Goal: Use online tool/utility: Utilize a website feature to perform a specific function

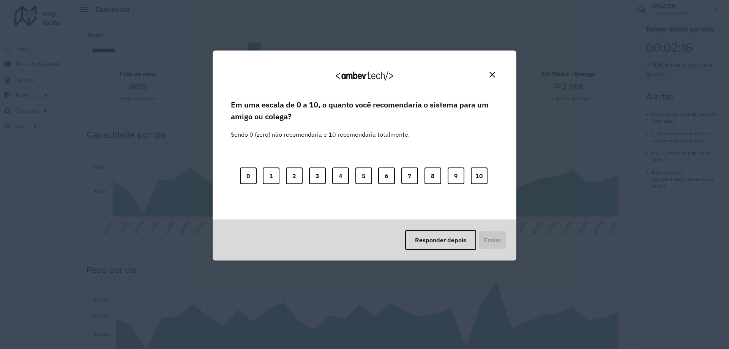
click at [490, 174] on div "0 1 2 3 4 5 6 7 8 9 10" at bounding box center [364, 171] width 267 height 60
click at [474, 181] on button "10" at bounding box center [479, 175] width 17 height 17
click at [487, 243] on button "Enviar" at bounding box center [491, 240] width 28 height 20
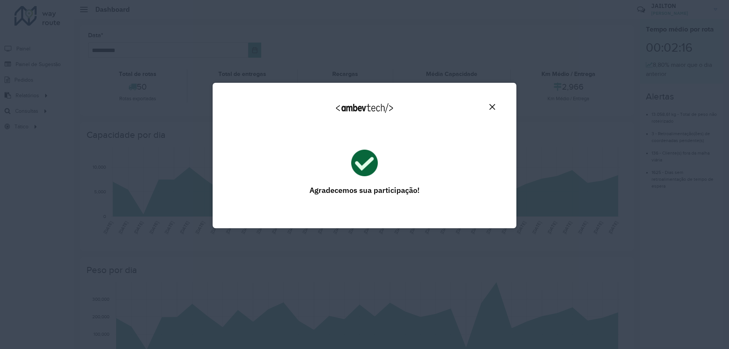
click at [490, 109] on img "Close" at bounding box center [492, 107] width 6 height 6
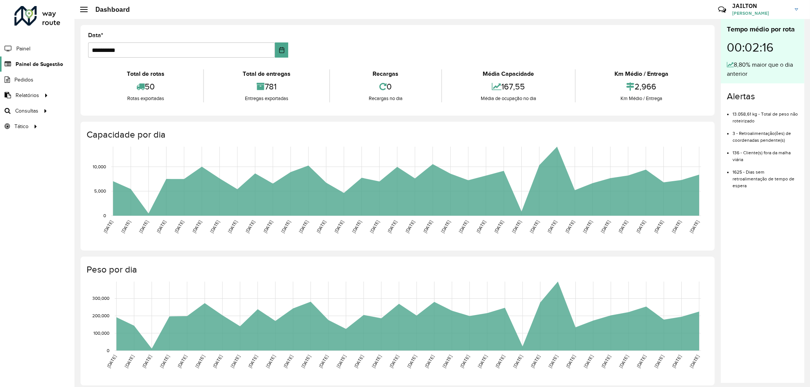
click at [35, 62] on span "Painel de Sugestão" at bounding box center [39, 64] width 47 height 8
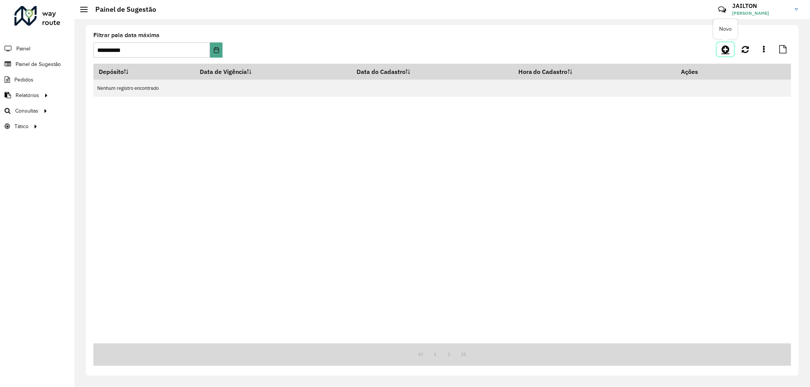
click at [726, 47] on icon at bounding box center [725, 49] width 8 height 9
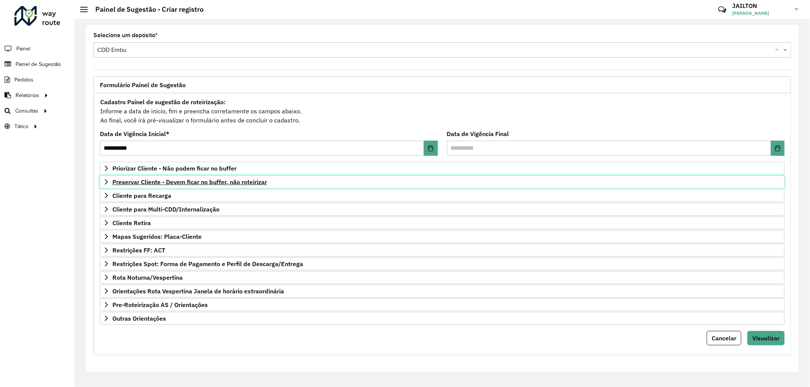
click at [209, 176] on link "Preservar Cliente - Devem ficar no buffer, não roteirizar" at bounding box center [442, 182] width 684 height 13
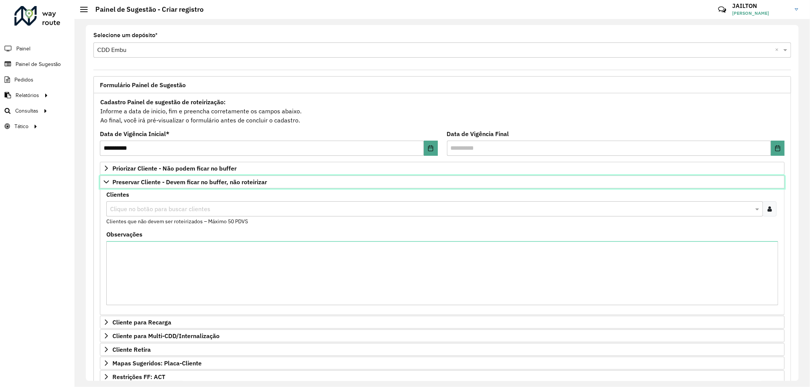
drag, startPoint x: 211, startPoint y: 180, endPoint x: 217, endPoint y: 191, distance: 12.2
click at [211, 181] on span "Preservar Cliente - Devem ficar no buffer, não roteirizar" at bounding box center [189, 182] width 154 height 6
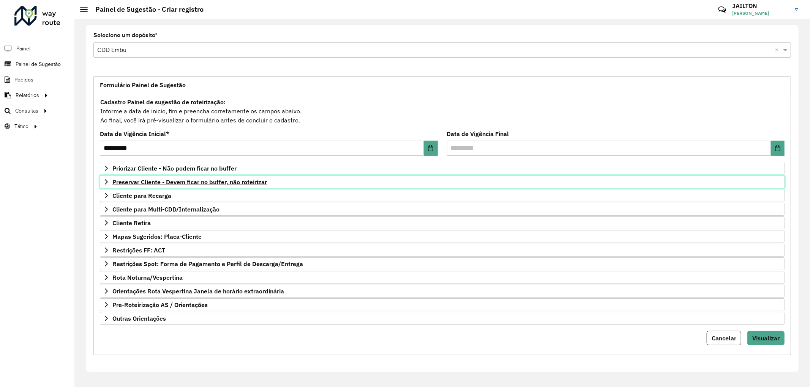
click at [225, 183] on span "Preservar Cliente - Devem ficar no buffer, não roteirizar" at bounding box center [189, 182] width 154 height 6
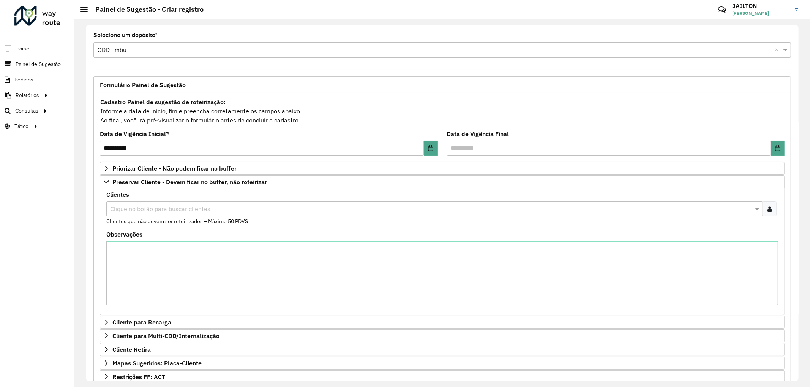
click at [728, 215] on div at bounding box center [769, 209] width 14 height 15
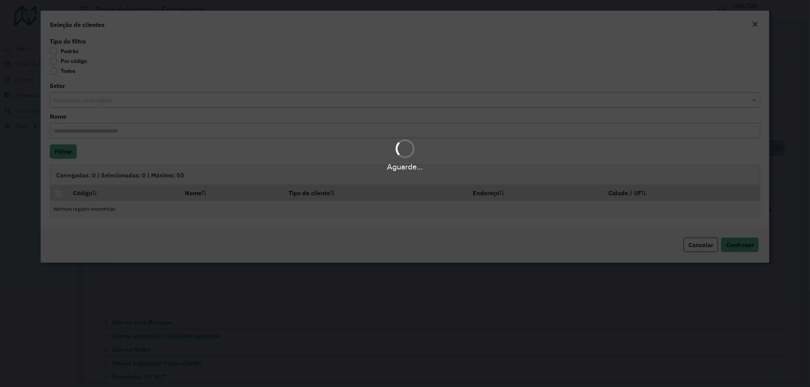
drag, startPoint x: 74, startPoint y: 60, endPoint x: 75, endPoint y: 70, distance: 10.7
click at [74, 60] on label "Por código" at bounding box center [68, 61] width 37 height 8
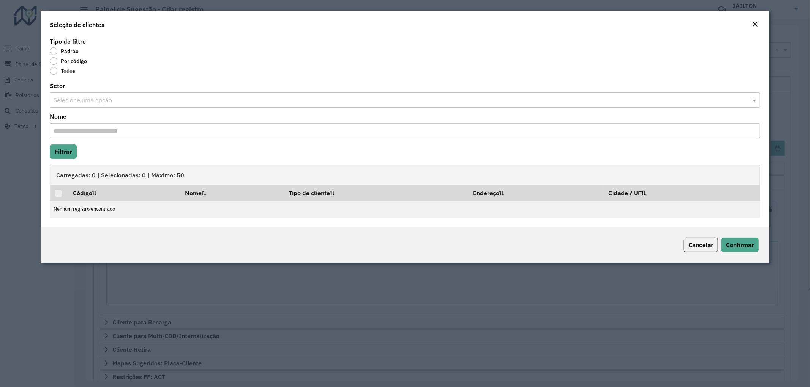
click at [76, 65] on label "Por código" at bounding box center [68, 61] width 37 height 8
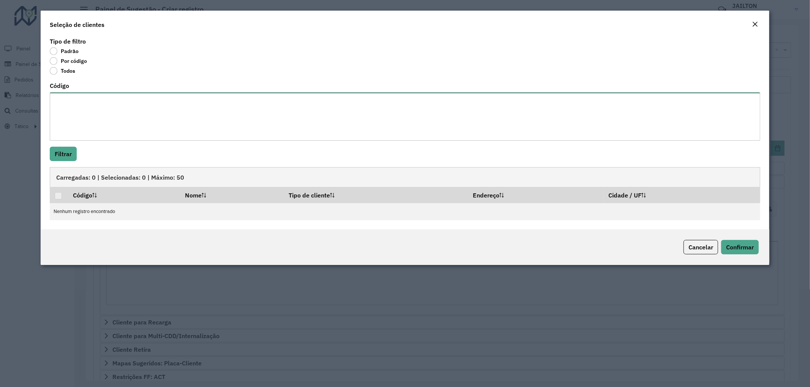
click at [123, 127] on textarea "Código" at bounding box center [405, 117] width 710 height 48
paste textarea "*****"
type textarea "*****"
click at [61, 162] on div "Tipo de filtro Padrão Por código Todos Código ***** Filtrar Carregadas: 0 | Sel…" at bounding box center [405, 133] width 729 height 194
click at [63, 157] on button "Filtrar" at bounding box center [63, 154] width 27 height 14
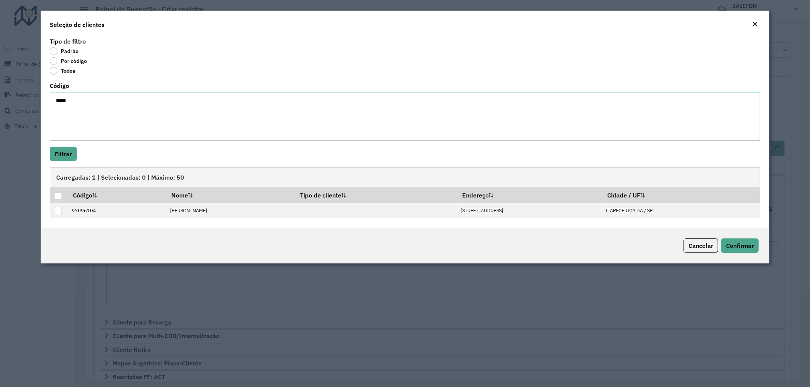
click at [728, 30] on div "Seleção de clientes" at bounding box center [405, 23] width 729 height 25
click at [728, 25] on button "Close" at bounding box center [754, 25] width 11 height 10
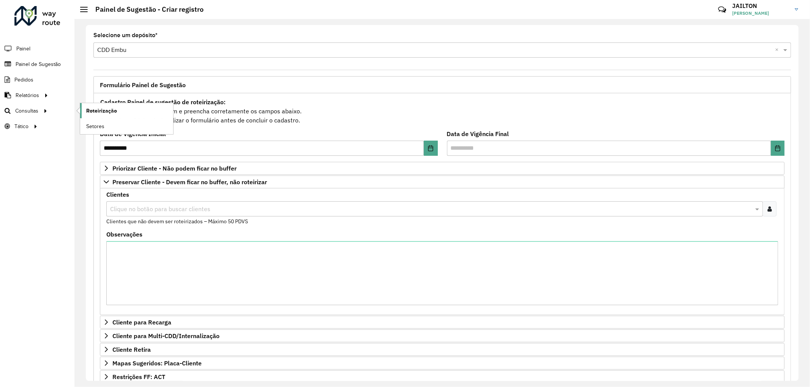
click at [112, 114] on span "Roteirização" at bounding box center [101, 111] width 31 height 8
click at [109, 117] on link "Roteirização" at bounding box center [126, 110] width 93 height 15
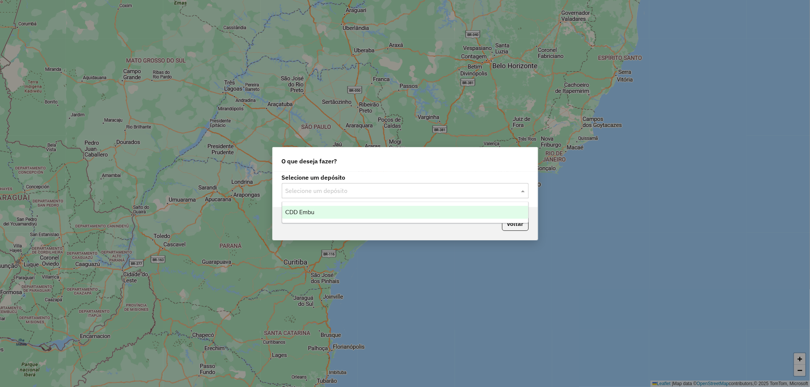
click at [401, 195] on div "Selecione um depósito" at bounding box center [405, 190] width 247 height 15
click at [380, 209] on div "CDD Embu" at bounding box center [405, 212] width 246 height 13
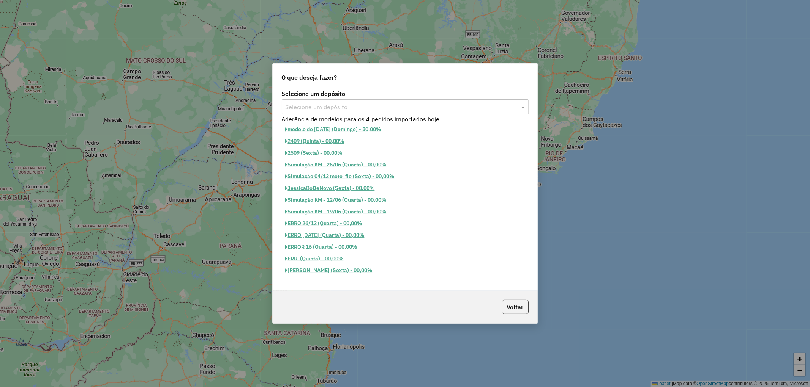
click at [617, 72] on div "O que deseja fazer? Selecione um depósito Selecione um depósito Aderência de mo…" at bounding box center [405, 193] width 810 height 387
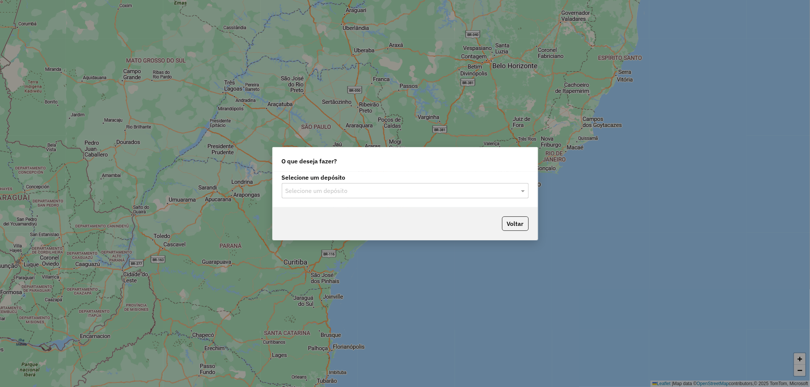
drag, startPoint x: 388, startPoint y: 171, endPoint x: 384, endPoint y: 184, distance: 13.5
click at [388, 172] on div "O que deseja fazer?" at bounding box center [405, 160] width 265 height 24
click at [379, 192] on input "text" at bounding box center [397, 191] width 224 height 9
click at [354, 208] on div "CDD Embu" at bounding box center [405, 212] width 246 height 13
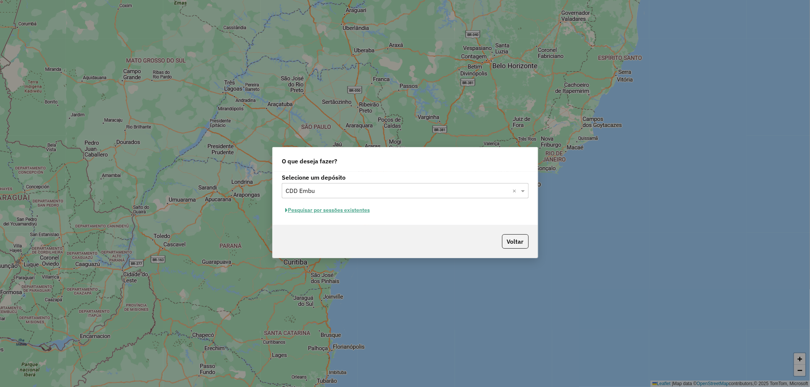
click at [332, 207] on button "Pesquisar por sessões existentes" at bounding box center [327, 211] width 91 height 12
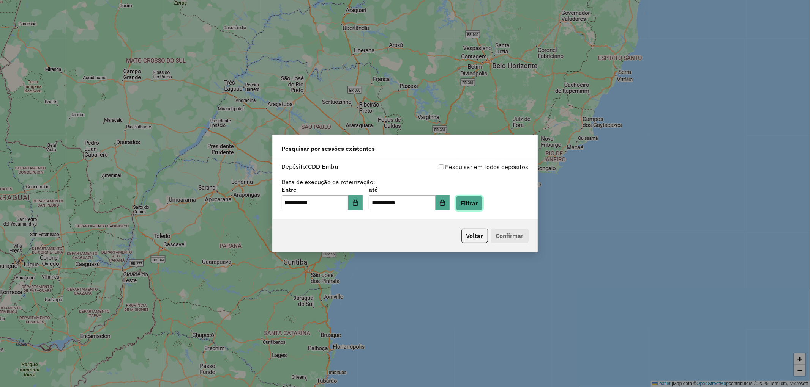
click at [477, 210] on button "Filtrar" at bounding box center [468, 203] width 27 height 14
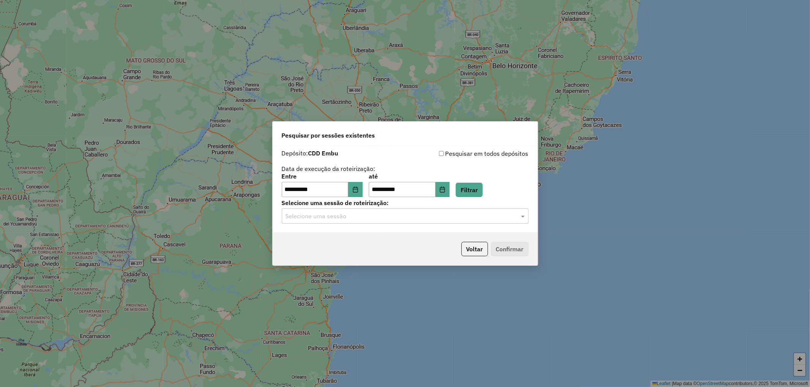
drag, startPoint x: 457, startPoint y: 228, endPoint x: 455, endPoint y: 221, distance: 7.9
click at [457, 225] on div "**********" at bounding box center [405, 189] width 265 height 87
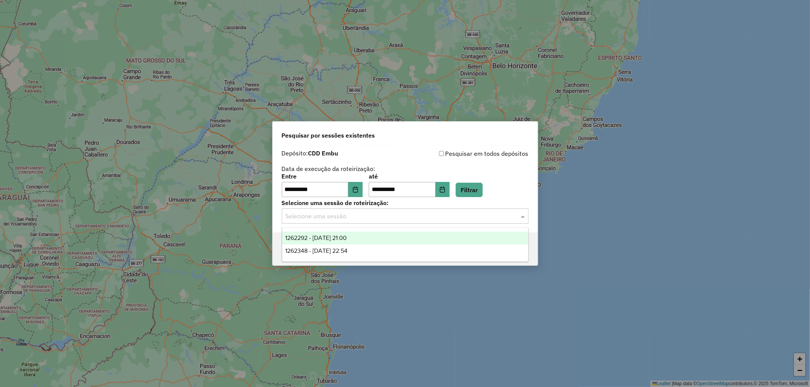
click at [455, 221] on input "text" at bounding box center [397, 216] width 224 height 9
click at [347, 235] on span "1262292 - 09/09/2025 21:00" at bounding box center [315, 238] width 61 height 6
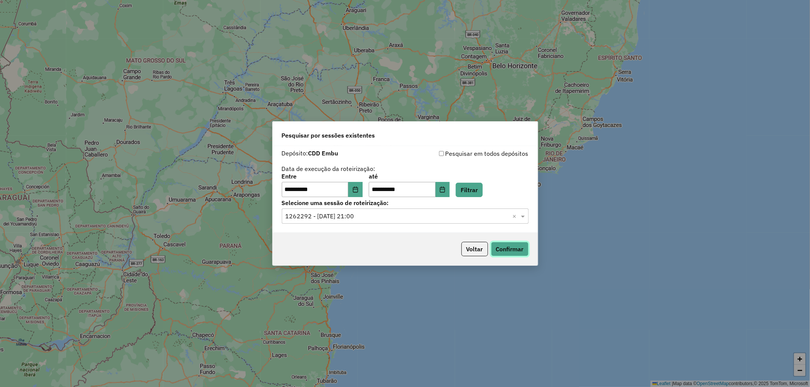
click at [509, 254] on button "Confirmar" at bounding box center [510, 249] width 38 height 14
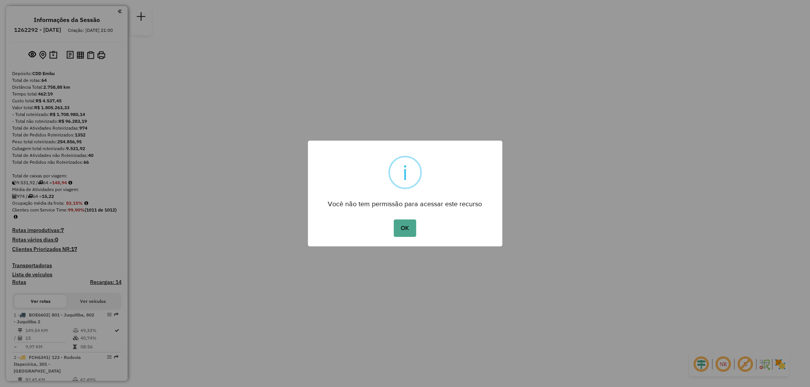
click at [388, 235] on div "OK No Cancel" at bounding box center [405, 228] width 194 height 21
click at [408, 211] on div "× i Você não tem permissão para acessar este recurso OK No Cancel" at bounding box center [405, 194] width 194 height 106
click at [403, 227] on button "OK" at bounding box center [405, 228] width 22 height 17
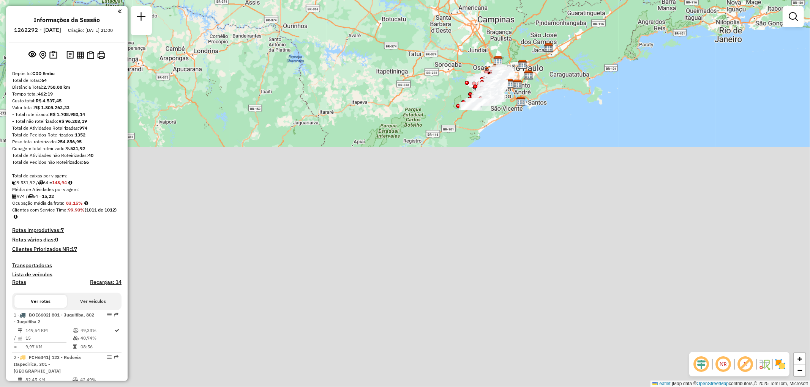
drag, startPoint x: 458, startPoint y: 13, endPoint x: 428, endPoint y: -17, distance: 42.4
click at [428, 0] on html "Aguarde... Pop-up bloqueado! Seu navegador bloqueou automáticamente a abertura …" at bounding box center [405, 193] width 810 height 387
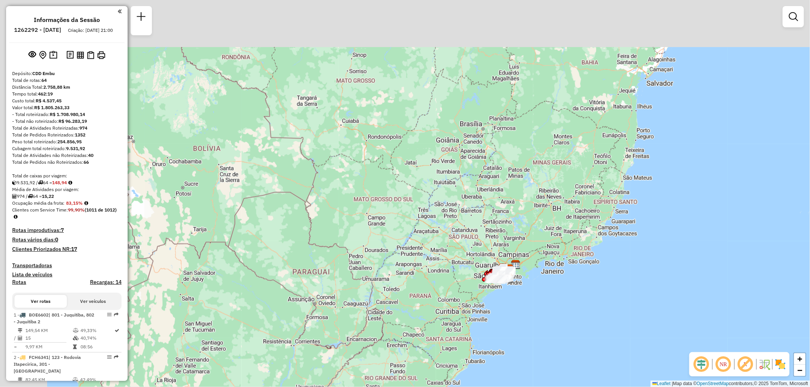
drag, startPoint x: 439, startPoint y: 192, endPoint x: 490, endPoint y: 252, distance: 78.3
click at [490, 252] on div "Janela de atendimento Grade de atendimento Capacidade Transportadoras Veículos …" at bounding box center [405, 193] width 810 height 387
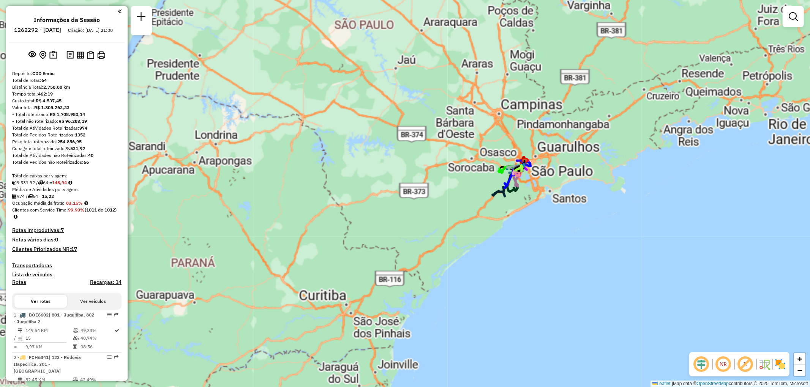
drag, startPoint x: 524, startPoint y: 183, endPoint x: 488, endPoint y: 95, distance: 94.8
click at [488, 95] on div "Janela de atendimento Grade de atendimento Capacidade Transportadoras Veículos …" at bounding box center [405, 193] width 810 height 387
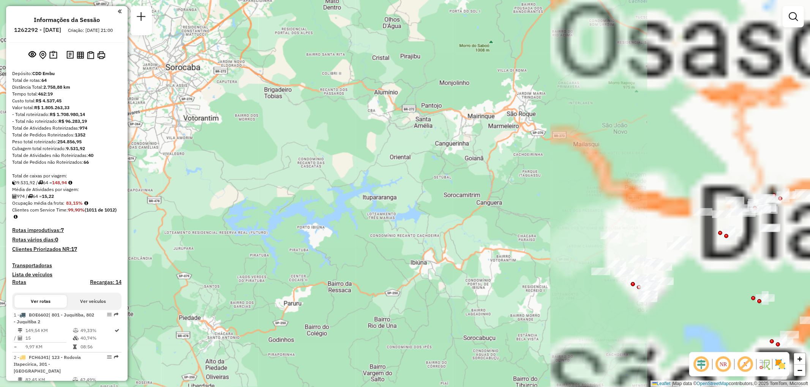
drag, startPoint x: 400, startPoint y: 169, endPoint x: 203, endPoint y: 213, distance: 201.7
click at [203, 213] on div "Janela de atendimento Grade de atendimento Capacidade Transportadoras Veículos …" at bounding box center [405, 193] width 810 height 387
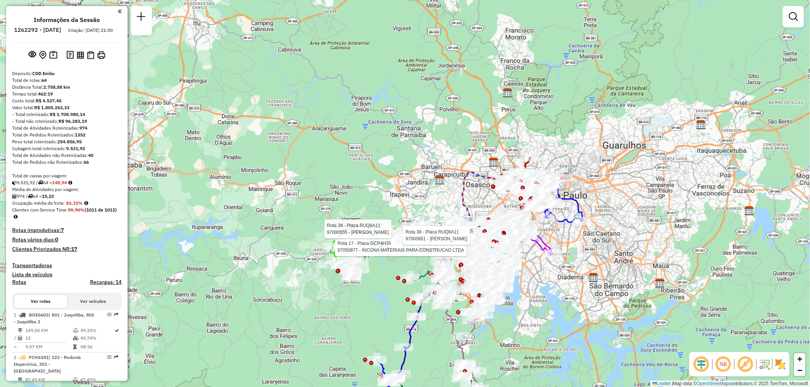
click at [777, 363] on img at bounding box center [780, 365] width 12 height 12
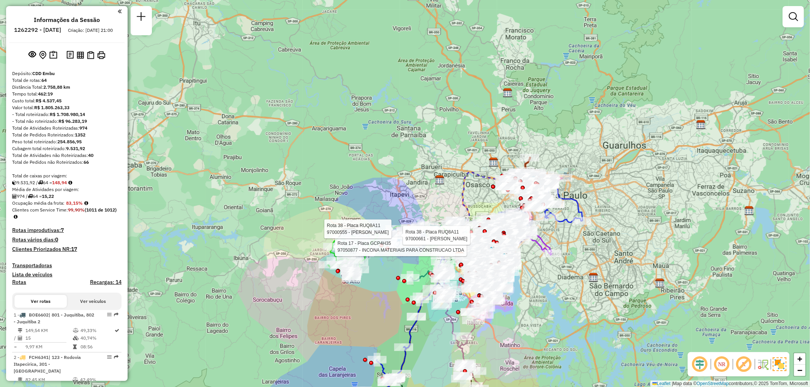
click at [721, 363] on em at bounding box center [721, 365] width 18 height 18
click at [698, 366] on em at bounding box center [699, 365] width 18 height 18
click at [743, 362] on em at bounding box center [743, 365] width 18 height 18
select select "**********"
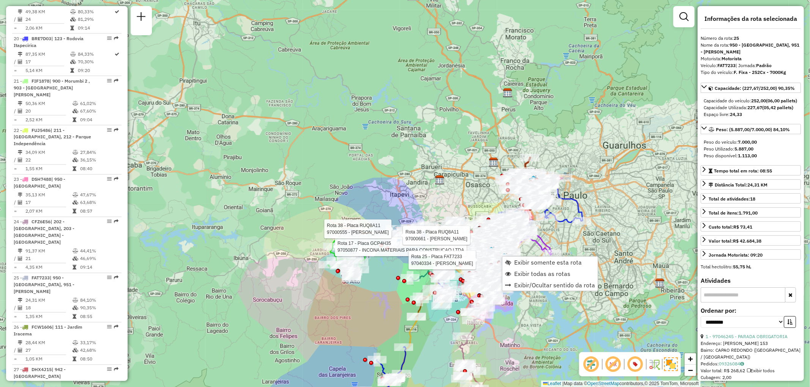
scroll to position [1323, 0]
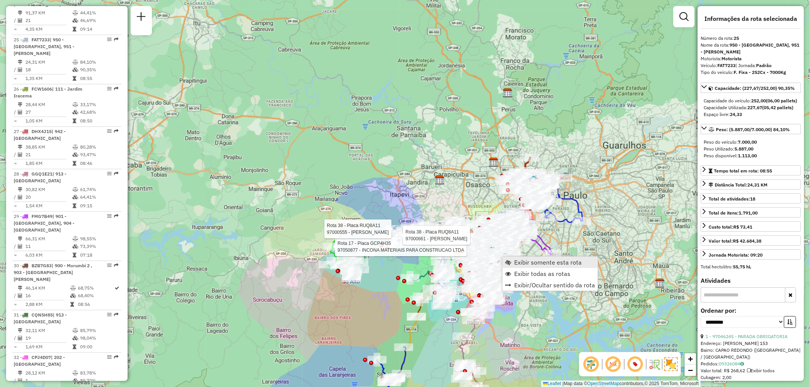
click at [553, 260] on span "Exibir somente esta rota" at bounding box center [548, 263] width 68 height 6
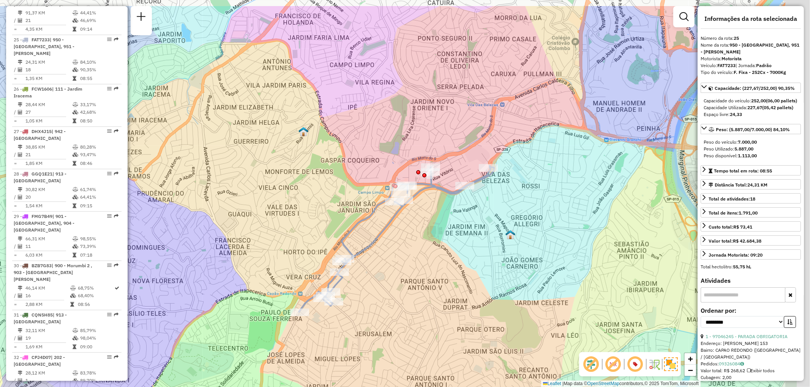
drag, startPoint x: 596, startPoint y: 158, endPoint x: 518, endPoint y: 196, distance: 87.1
click at [518, 196] on div "Janela de atendimento Grade de atendimento Capacidade Transportadoras Veículos …" at bounding box center [405, 193] width 810 height 387
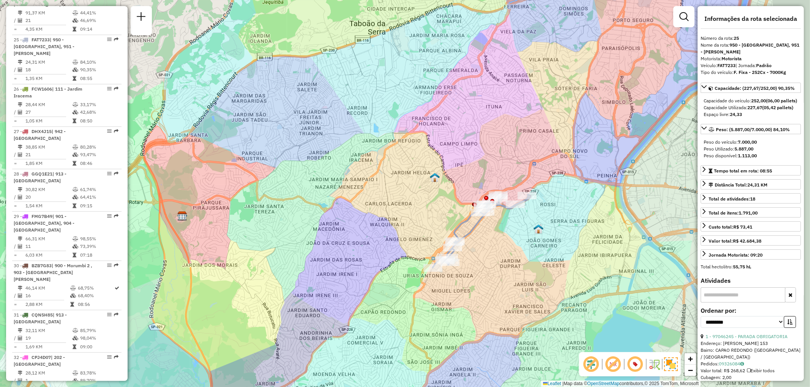
drag, startPoint x: 591, startPoint y: 228, endPoint x: 531, endPoint y: 237, distance: 60.6
click at [531, 237] on div "Janela de atendimento Grade de atendimento Capacidade Transportadoras Veículos …" at bounding box center [405, 193] width 810 height 387
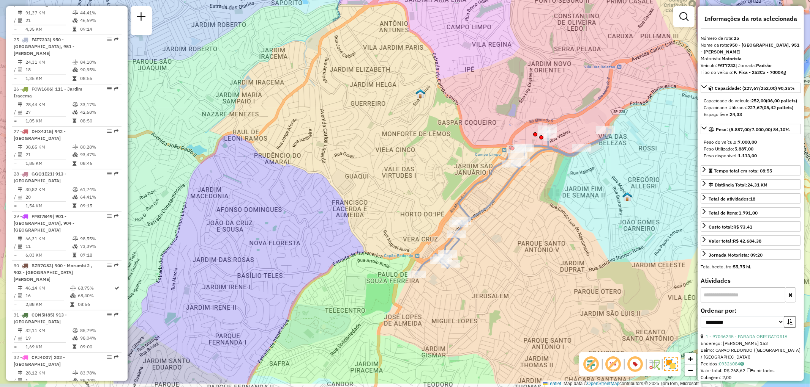
drag, startPoint x: 490, startPoint y: 261, endPoint x: 524, endPoint y: 219, distance: 54.0
click at [524, 219] on div "Janela de atendimento Grade de atendimento Capacidade Transportadoras Veículos …" at bounding box center [405, 193] width 810 height 387
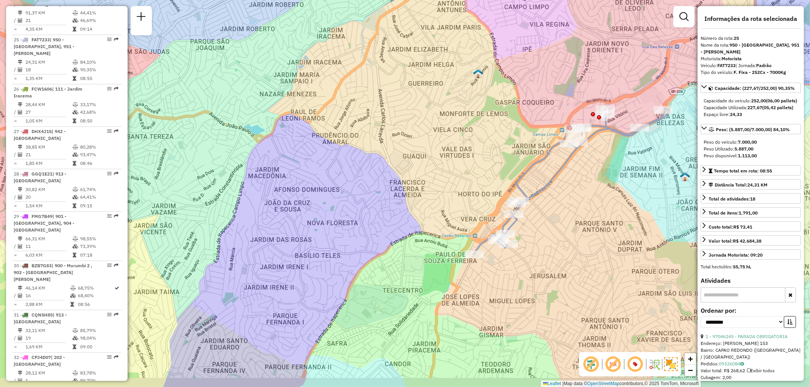
drag, startPoint x: 439, startPoint y: 198, endPoint x: 492, endPoint y: 180, distance: 56.3
click at [492, 180] on div "Janela de atendimento Grade de atendimento Capacidade Transportadoras Veículos …" at bounding box center [405, 193] width 810 height 387
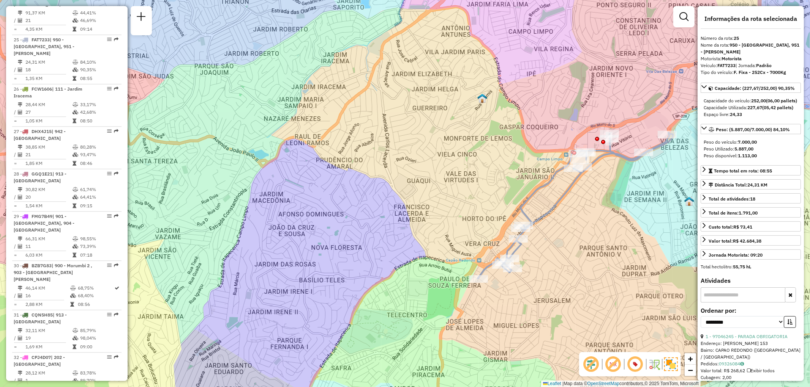
drag, startPoint x: 439, startPoint y: 123, endPoint x: 441, endPoint y: 131, distance: 8.2
click at [441, 131] on div "Janela de atendimento Grade de atendimento Capacidade Transportadoras Veículos …" at bounding box center [405, 193] width 810 height 387
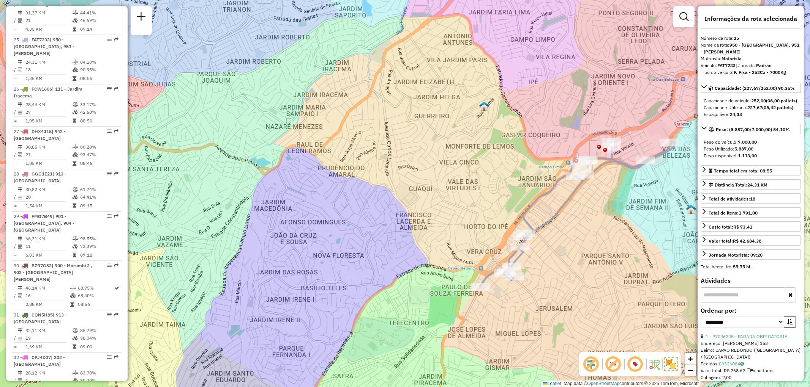
drag, startPoint x: 670, startPoint y: 368, endPoint x: 617, endPoint y: 366, distance: 53.2
click at [617, 366] on em at bounding box center [613, 365] width 18 height 18
click at [611, 365] on em at bounding box center [613, 365] width 18 height 18
click at [610, 366] on em at bounding box center [613, 365] width 18 height 18
click at [600, 367] on em at bounding box center [591, 365] width 18 height 18
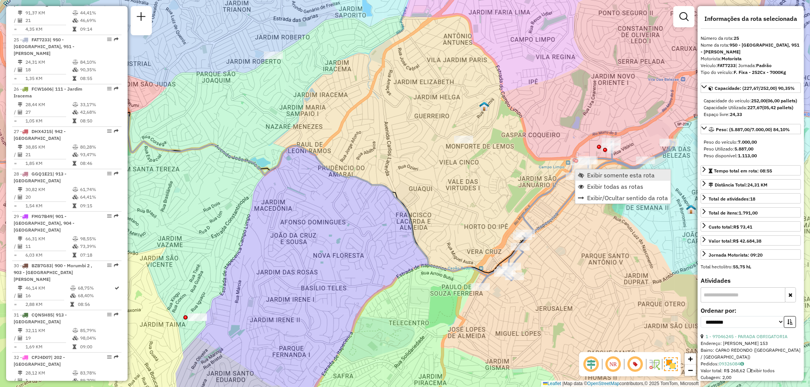
click at [631, 174] on span "Exibir somente esta rota" at bounding box center [621, 175] width 68 height 6
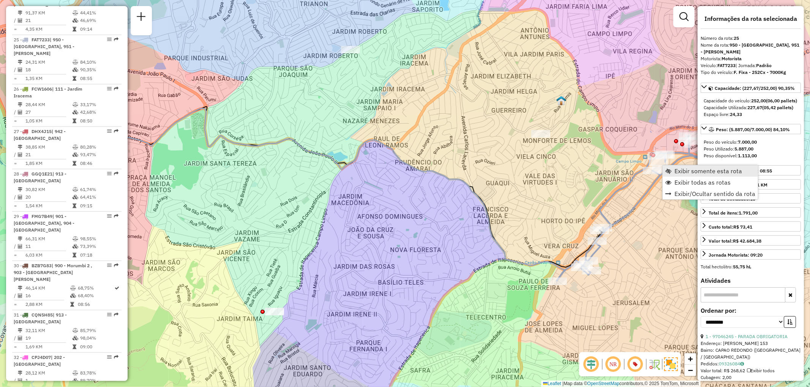
click at [670, 176] on link "Exibir somente esta rota" at bounding box center [709, 170] width 95 height 11
click at [675, 183] on span "Exibir todas as rotas" at bounding box center [698, 184] width 56 height 6
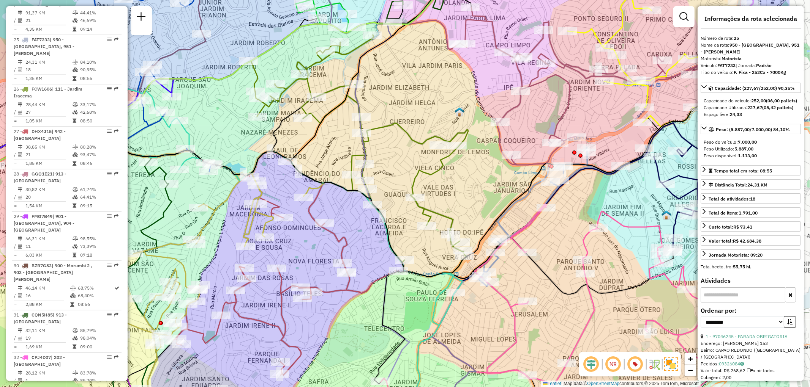
drag, startPoint x: 587, startPoint y: 161, endPoint x: 484, endPoint y: 173, distance: 103.6
click at [484, 173] on div "Janela de atendimento Grade de atendimento Capacidade Transportadoras Veículos …" at bounding box center [405, 193] width 810 height 387
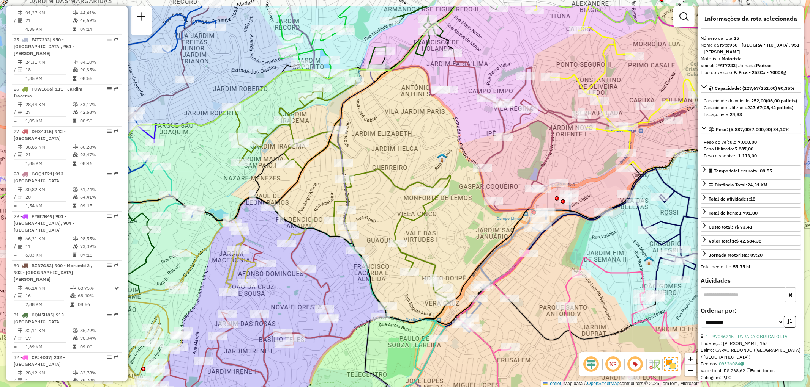
drag, startPoint x: 568, startPoint y: 101, endPoint x: 551, endPoint y: 146, distance: 48.0
click at [551, 146] on icon at bounding box center [563, 132] width 246 height 158
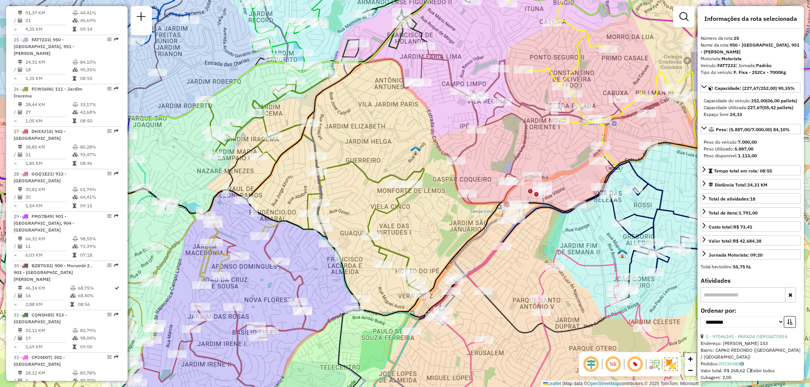
drag, startPoint x: 583, startPoint y: 211, endPoint x: 555, endPoint y: 203, distance: 28.7
click at [555, 203] on icon at bounding box center [320, 229] width 818 height 173
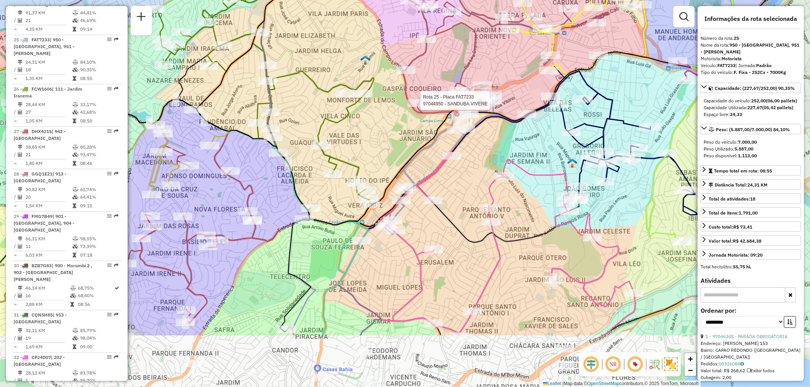
drag, startPoint x: 560, startPoint y: 161, endPoint x: 515, endPoint y: 74, distance: 97.8
click at [515, 74] on div "Rota 25 - Placa FAT7233 97044950 - SANDUBA.VIVERE Janela de atendimento Grade d…" at bounding box center [405, 193] width 810 height 387
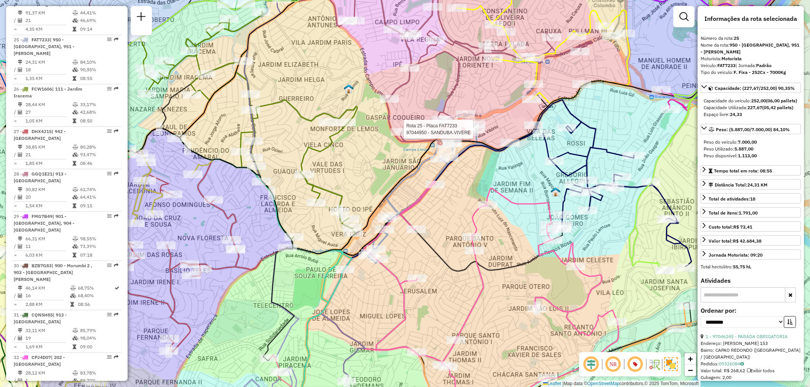
drag, startPoint x: 492, startPoint y: 137, endPoint x: 475, endPoint y: 162, distance: 30.5
click at [476, 167] on div "Rota 25 - Placa FAT7233 97044950 - SANDUBA.VIVERE Janela de atendimento Grade d…" at bounding box center [405, 193] width 810 height 387
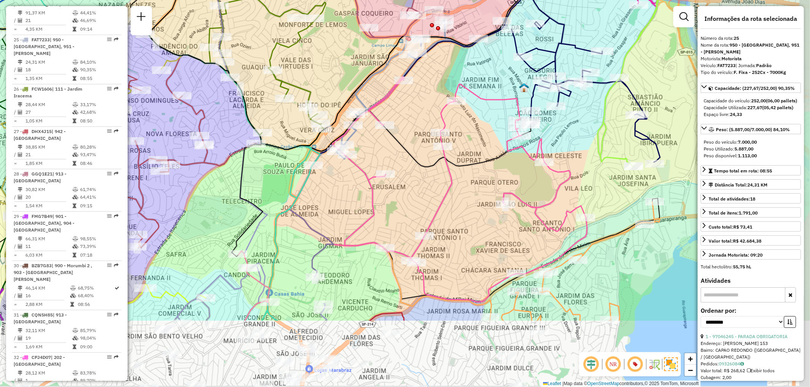
drag, startPoint x: 551, startPoint y: 304, endPoint x: 521, endPoint y: 210, distance: 98.4
click at [521, 210] on div "Janela de atendimento Grade de atendimento Capacidade Transportadoras Veículos …" at bounding box center [405, 193] width 810 height 387
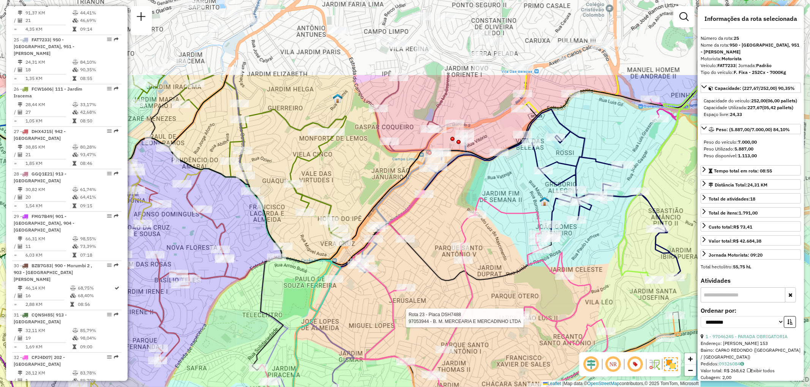
drag, startPoint x: 448, startPoint y: 63, endPoint x: 469, endPoint y: 176, distance: 115.7
click at [469, 176] on div "Rota 23 - Placa DSH7488 97053944 - B. M. MERCEARIA E MERCADINHO LTDA Janela de …" at bounding box center [405, 193] width 810 height 387
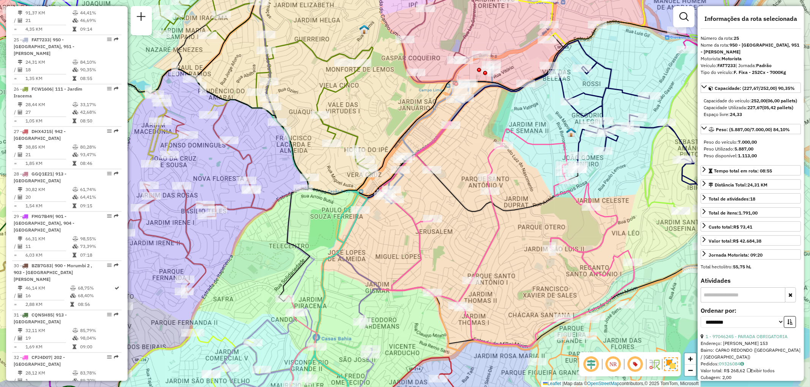
drag, startPoint x: 439, startPoint y: 107, endPoint x: 525, endPoint y: 167, distance: 104.9
click at [526, 169] on div "Rota 23 - Placa DSH7488 97078563 - PAES E DOCES CANTINH Janela de atendimento G…" at bounding box center [405, 193] width 810 height 387
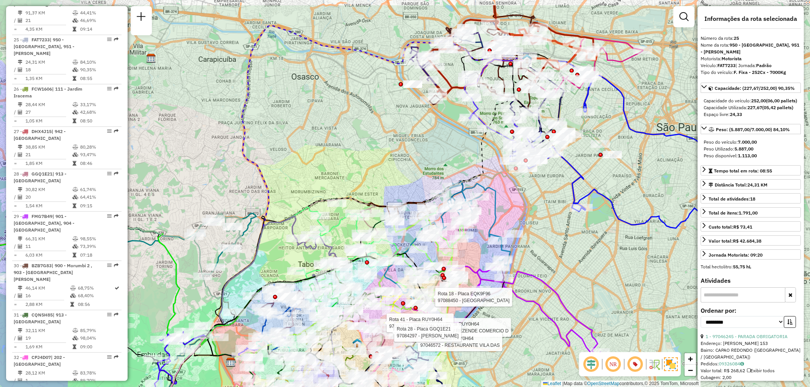
drag, startPoint x: 389, startPoint y: 112, endPoint x: 443, endPoint y: 154, distance: 68.3
click at [443, 154] on div "Rota 41 - Placa RUY0H64 97034623 - W REZENDE COMERCIO D Rota 41 - Placa RUY0H64…" at bounding box center [405, 193] width 810 height 387
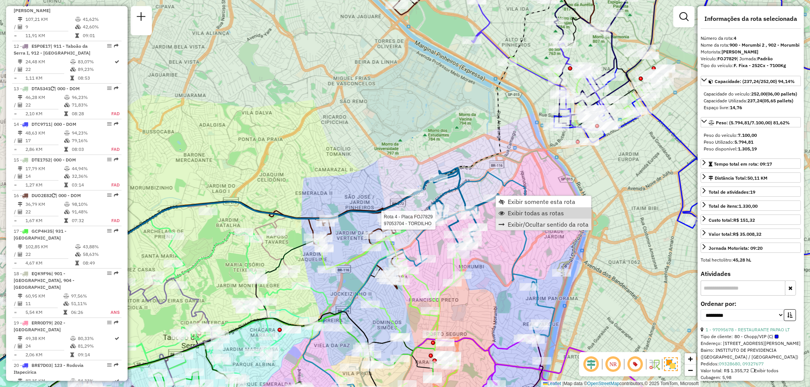
scroll to position [452, 0]
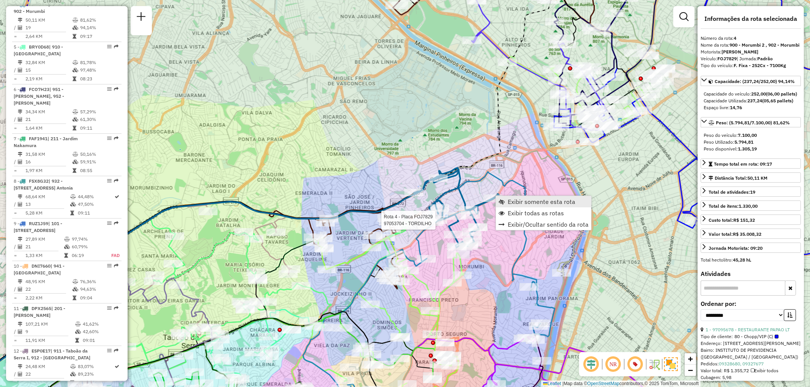
click at [544, 199] on span "Exibir somente esta rota" at bounding box center [541, 202] width 68 height 6
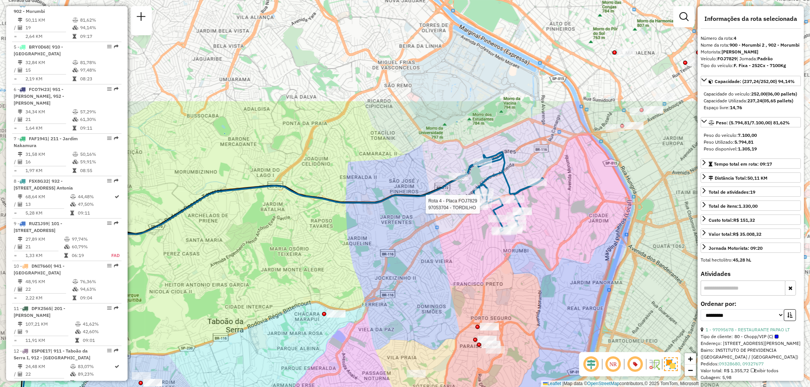
drag, startPoint x: 649, startPoint y: 127, endPoint x: 512, endPoint y: 276, distance: 202.0
click at [501, 283] on div "Rota 4 - Placa FOJ7829 97053704 - TORDILHO Janela de atendimento Grade de atend…" at bounding box center [405, 193] width 810 height 387
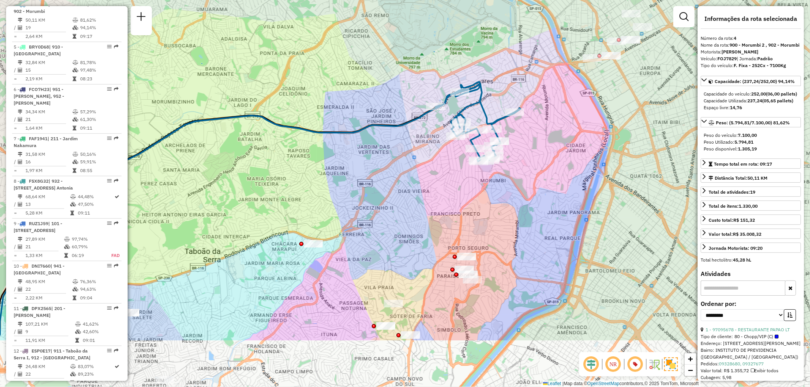
drag, startPoint x: 472, startPoint y: 74, endPoint x: 541, endPoint y: 57, distance: 71.2
click at [541, 57] on div "Janela de atendimento Grade de atendimento Capacidade Transportadoras Veículos …" at bounding box center [405, 193] width 810 height 387
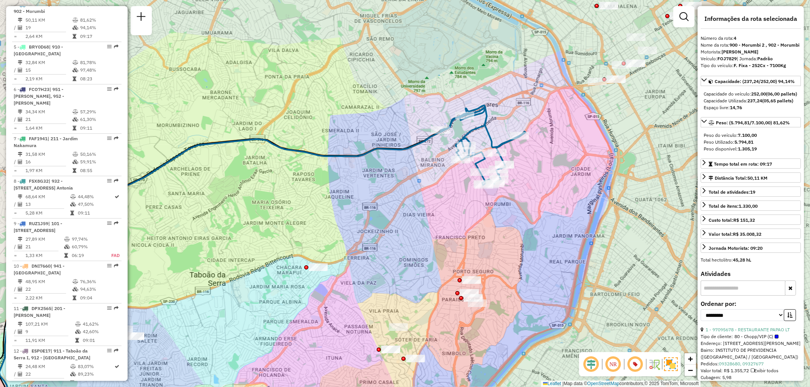
drag, startPoint x: 538, startPoint y: 160, endPoint x: 544, endPoint y: 170, distance: 11.4
click at [544, 170] on div "Janela de atendimento Grade de atendimento Capacidade Transportadoras Veículos …" at bounding box center [405, 193] width 810 height 387
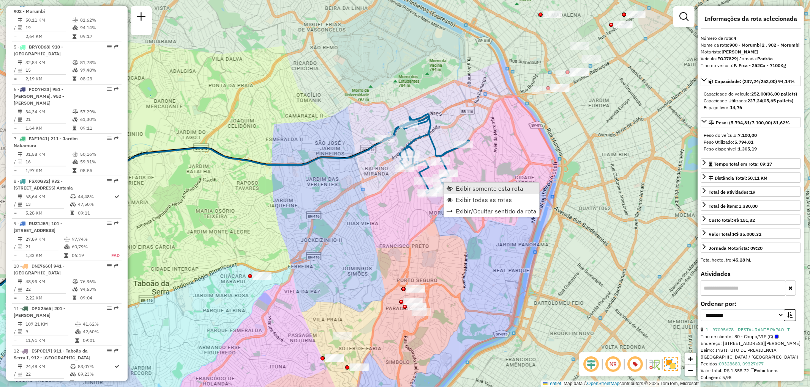
click at [466, 190] on span "Exibir somente esta rota" at bounding box center [489, 189] width 68 height 6
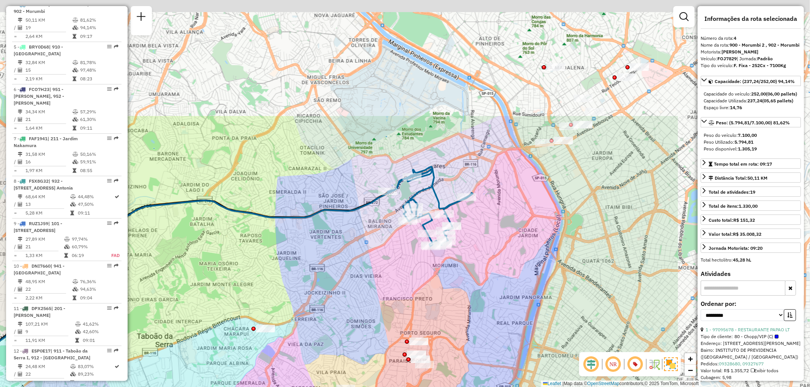
drag, startPoint x: 578, startPoint y: 137, endPoint x: 363, endPoint y: 293, distance: 265.2
click at [355, 300] on div "Janela de atendimento Grade de atendimento Capacidade Transportadoras Veículos …" at bounding box center [405, 193] width 810 height 387
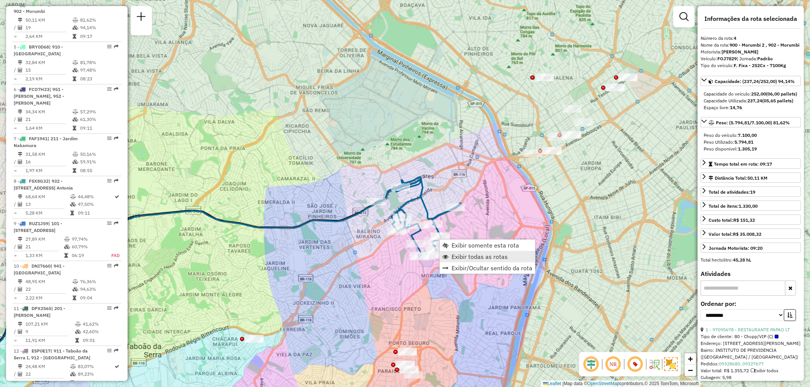
click at [486, 257] on span "Exibir todas as rotas" at bounding box center [479, 257] width 56 height 6
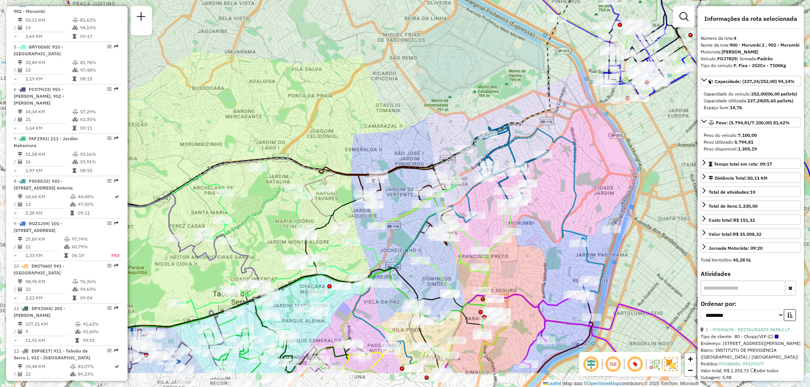
drag, startPoint x: 419, startPoint y: 180, endPoint x: 526, endPoint y: 141, distance: 114.3
click at [506, 128] on icon at bounding box center [329, 141] width 607 height 465
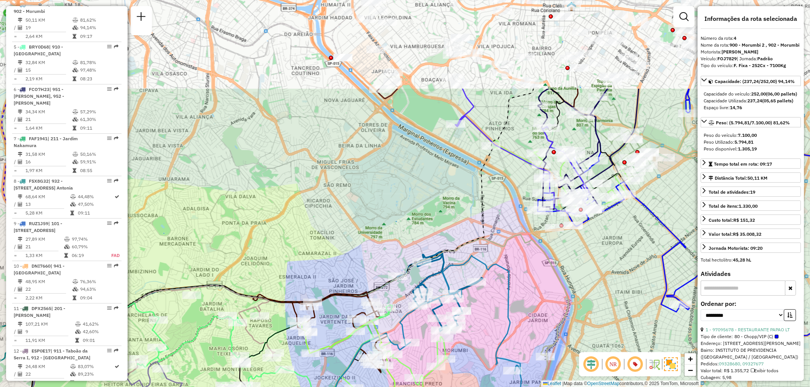
drag, startPoint x: 573, startPoint y: 215, endPoint x: 556, endPoint y: 289, distance: 75.7
click at [540, 333] on div "Janela de atendimento Grade de atendimento Capacidade Transportadoras Veículos …" at bounding box center [405, 193] width 810 height 387
